Goal: Task Accomplishment & Management: Use online tool/utility

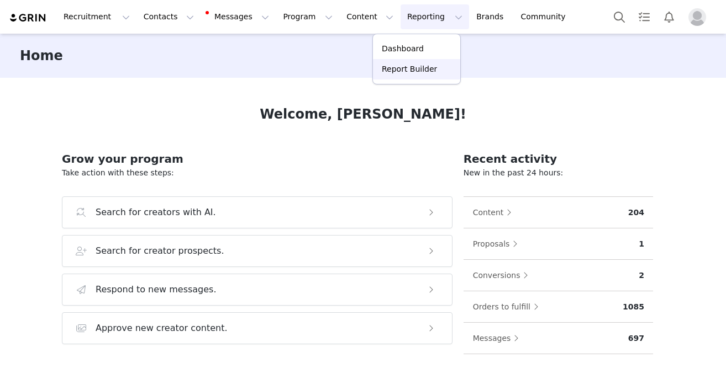
click at [398, 68] on p "Report Builder" at bounding box center [409, 69] width 55 height 12
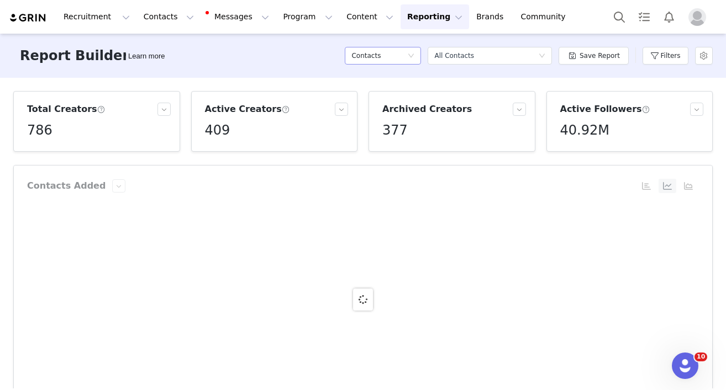
click at [385, 51] on div "Contacts" at bounding box center [379, 55] width 56 height 17
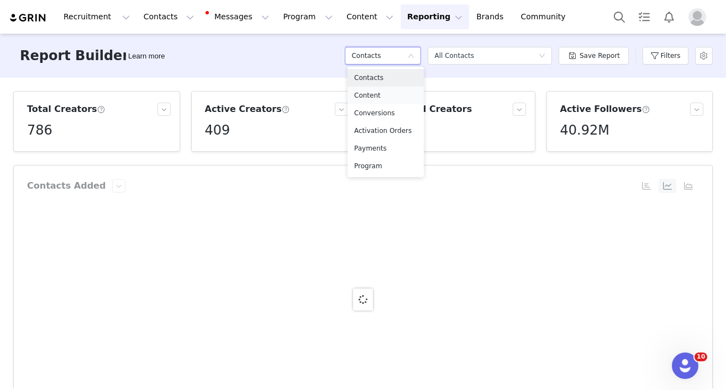
click at [382, 91] on h5 "Content" at bounding box center [385, 95] width 63 height 12
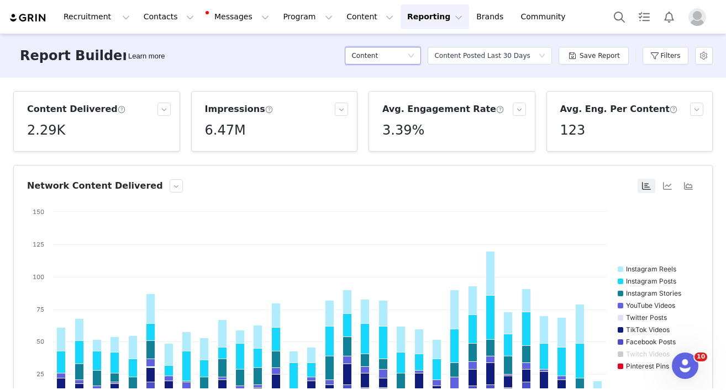
click at [392, 54] on div "Content" at bounding box center [379, 55] width 56 height 17
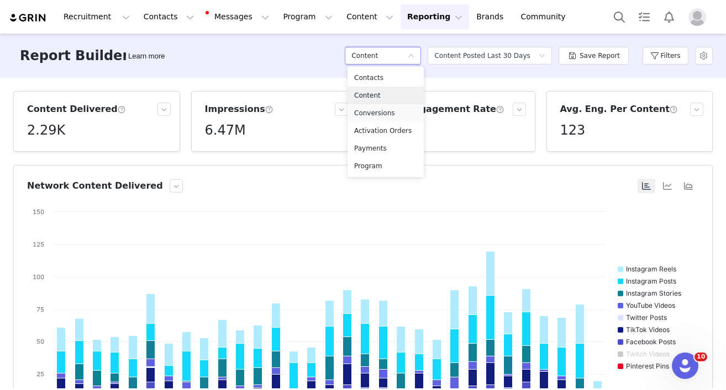
click at [391, 110] on h5 "Conversions" at bounding box center [385, 113] width 63 height 12
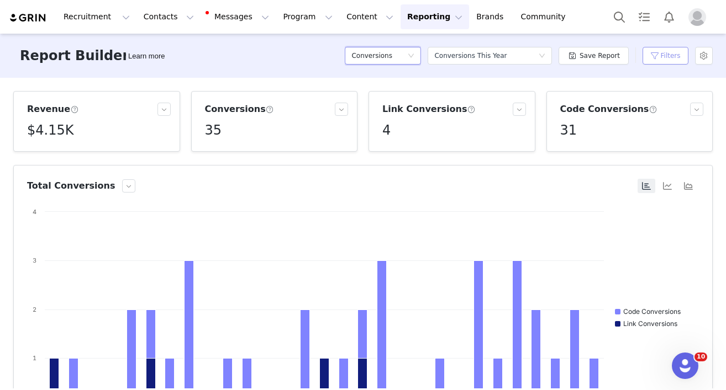
click at [668, 59] on button "Filters" at bounding box center [665, 56] width 46 height 18
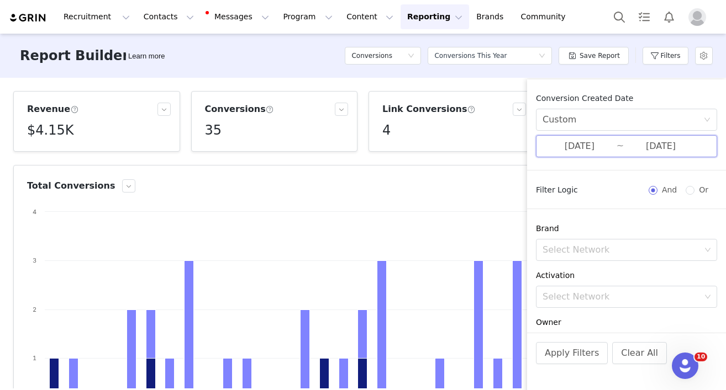
click at [639, 156] on span "09/01/2025 ~ 09/29/2025" at bounding box center [626, 146] width 181 height 22
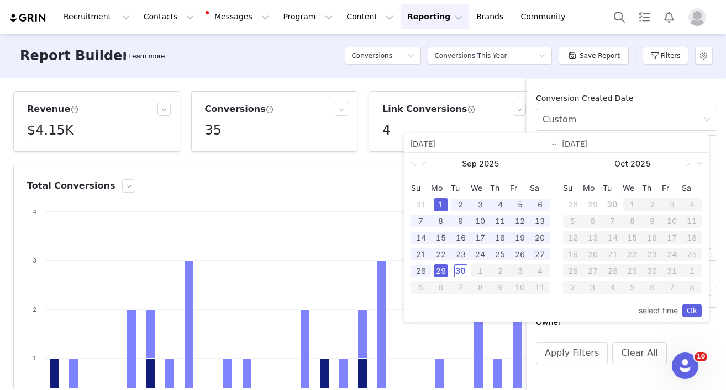
click at [441, 204] on div "1" at bounding box center [440, 204] width 13 height 13
click at [463, 273] on div "30" at bounding box center [460, 270] width 13 height 13
type input "09/30/2025"
drag, startPoint x: 693, startPoint y: 314, endPoint x: 684, endPoint y: 315, distance: 9.4
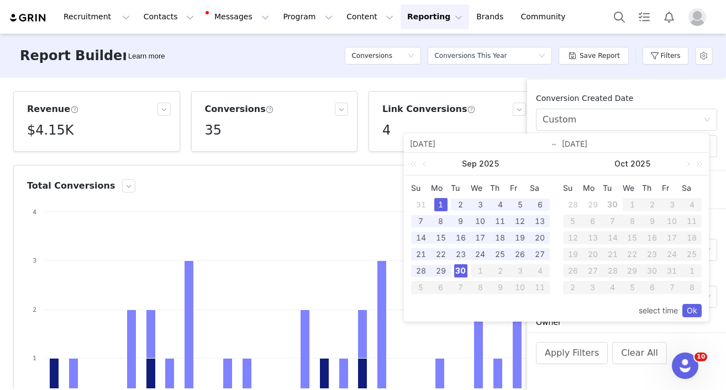
click at [693, 314] on link "Ok" at bounding box center [691, 310] width 19 height 13
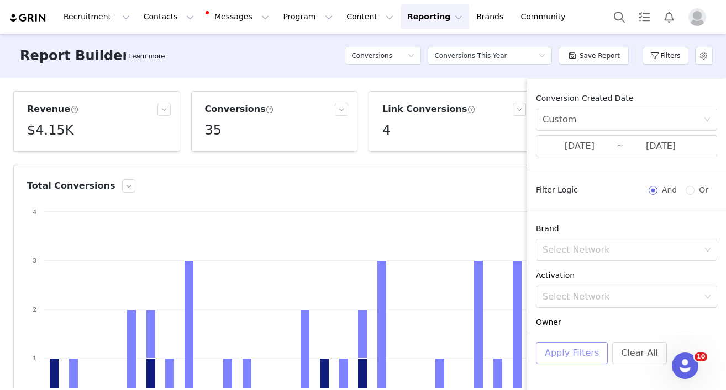
click at [563, 352] on button "Apply Filters" at bounding box center [572, 353] width 72 height 22
